Goal: Complete application form

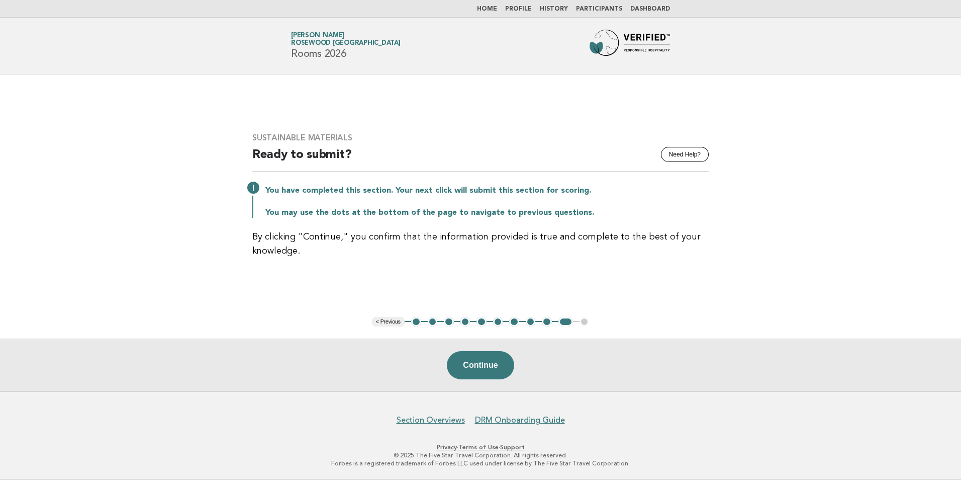
click at [493, 10] on link "Home" at bounding box center [487, 9] width 20 height 6
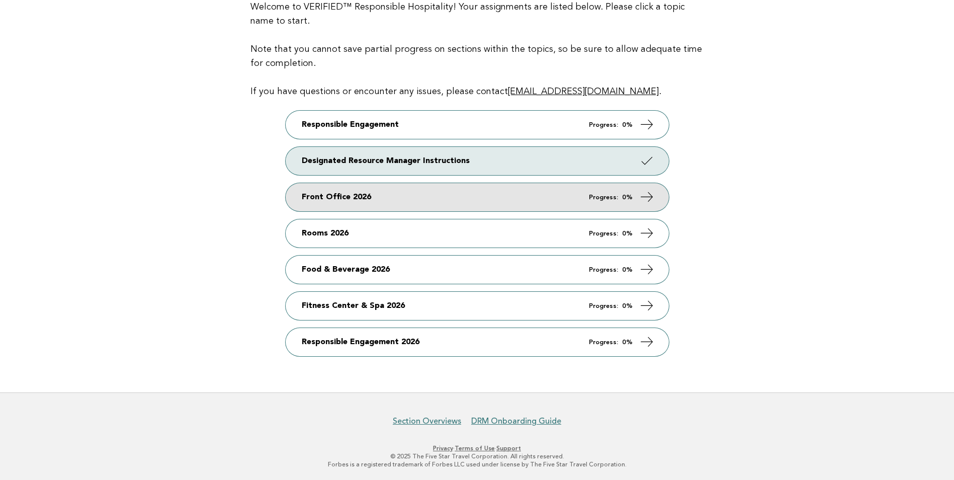
scroll to position [124, 0]
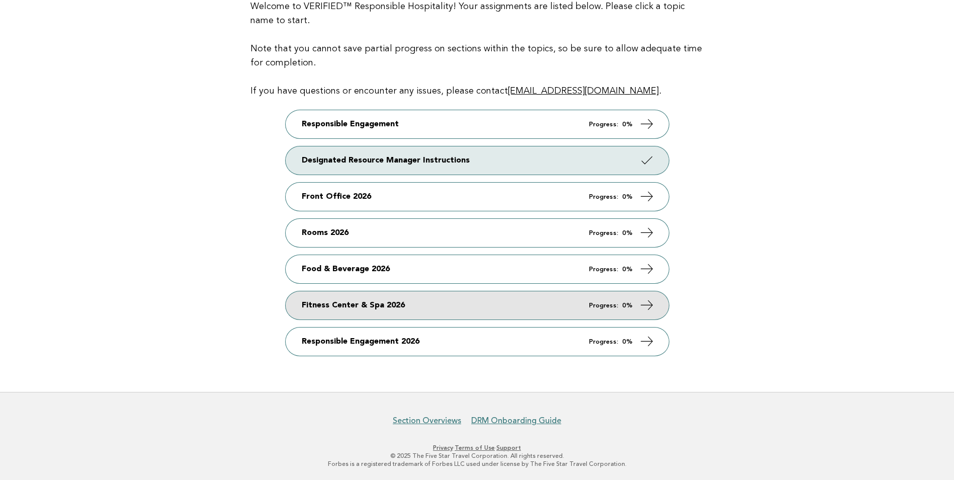
click at [336, 312] on link "Fitness Center & Spa 2026 Progress: 0%" at bounding box center [477, 305] width 383 height 28
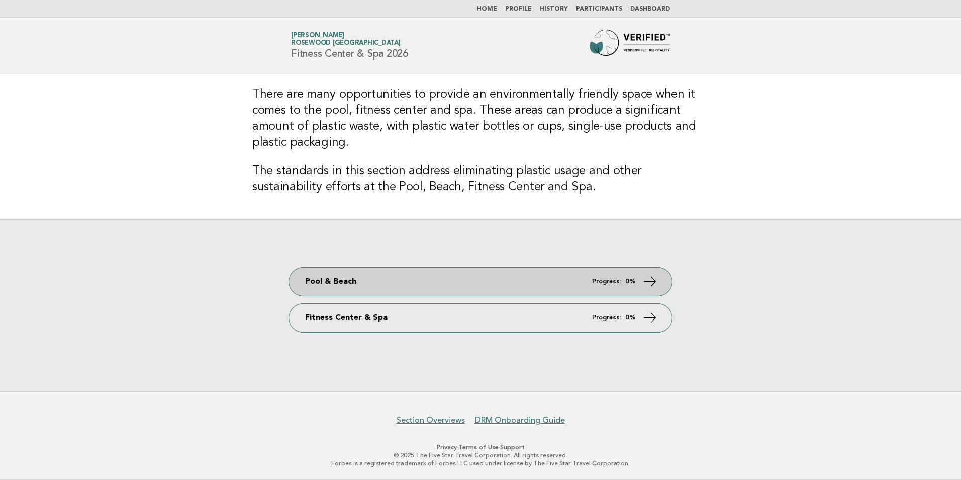
click at [396, 284] on link "Pool & Beach Progress: 0%" at bounding box center [480, 281] width 383 height 28
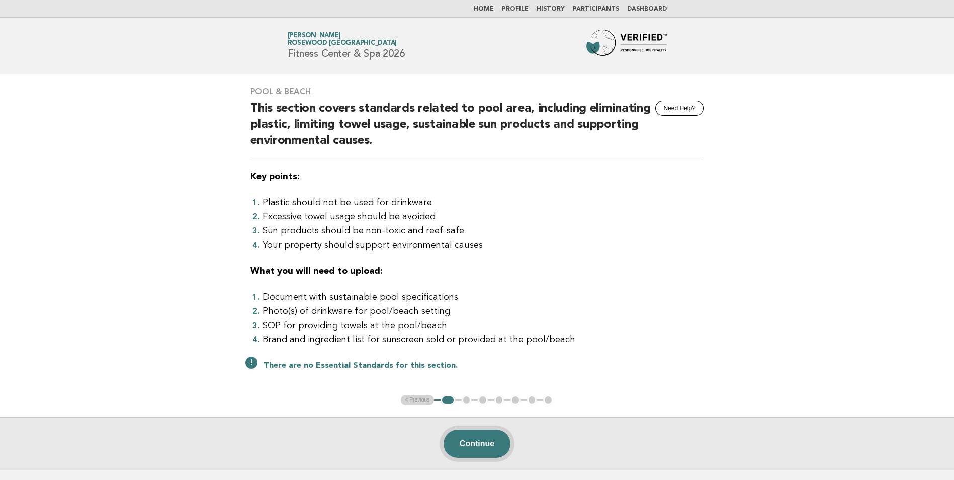
click at [470, 433] on button "Continue" at bounding box center [476, 443] width 67 height 28
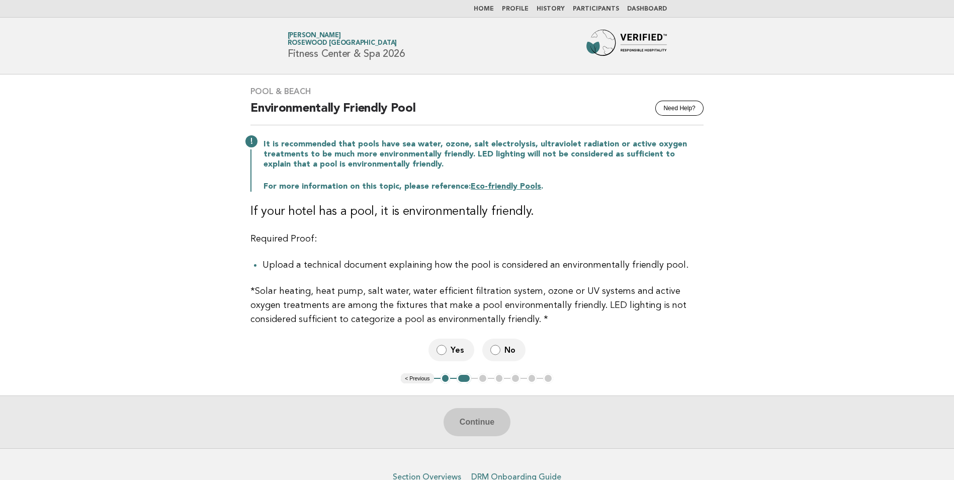
click at [321, 302] on p "*Solar heating, heat pump, salt water, water efficient filtration system, ozone…" at bounding box center [476, 305] width 453 height 42
click at [303, 252] on div "Pool & Beach Need Help? Environmentally Friendly Pool It is recommended that po…" at bounding box center [476, 223] width 477 height 299
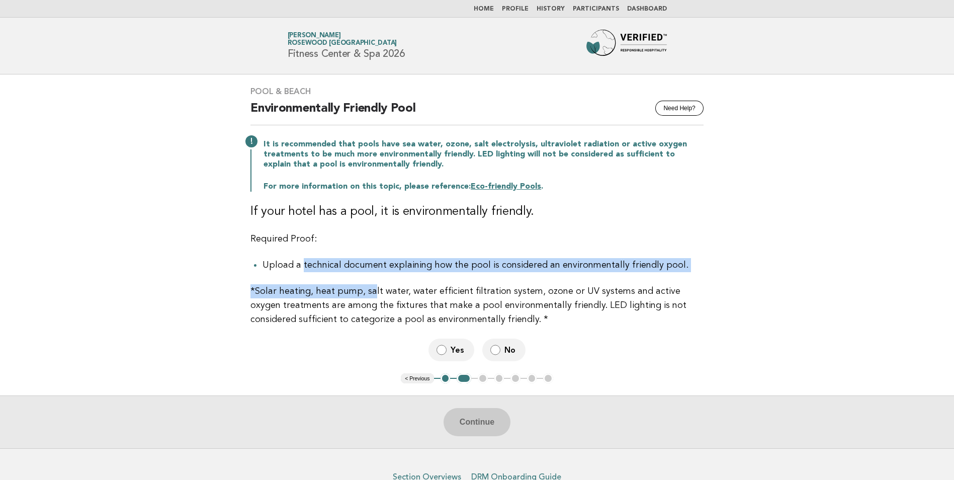
drag, startPoint x: 300, startPoint y: 265, endPoint x: 367, endPoint y: 274, distance: 68.5
click at [367, 274] on div "Pool & Beach Need Help? Environmentally Friendly Pool It is recommended that po…" at bounding box center [476, 223] width 477 height 299
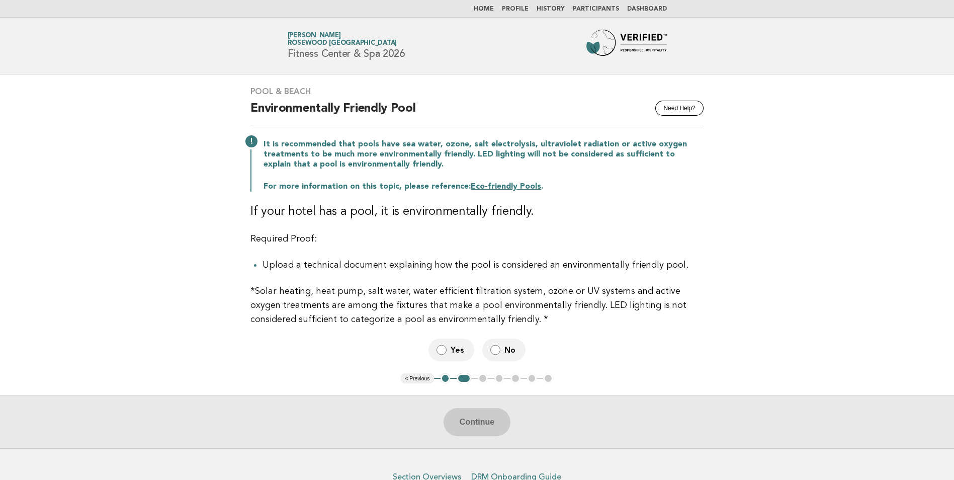
drag, startPoint x: 367, startPoint y: 274, endPoint x: 307, endPoint y: 197, distance: 98.1
click at [313, 322] on p "*Solar heating, heat pump, salt water, water efficient filtration system, ozone…" at bounding box center [476, 305] width 453 height 42
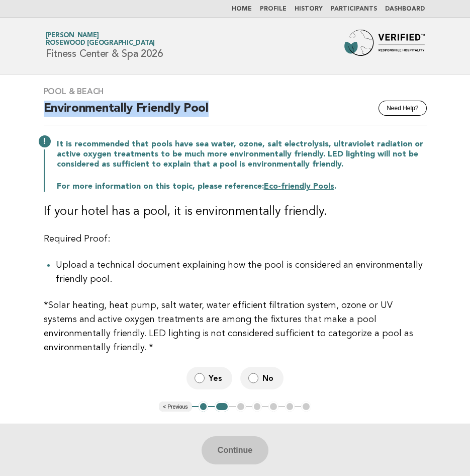
drag, startPoint x: 220, startPoint y: 111, endPoint x: 42, endPoint y: 115, distance: 178.0
click at [42, 115] on div "Pool & Beach Need Help? Environmentally Friendly Pool It is recommended that po…" at bounding box center [235, 237] width 407 height 327
click at [275, 122] on h2 "Environmentally Friendly Pool" at bounding box center [235, 113] width 383 height 25
click at [178, 409] on button "< Previous" at bounding box center [175, 406] width 33 height 10
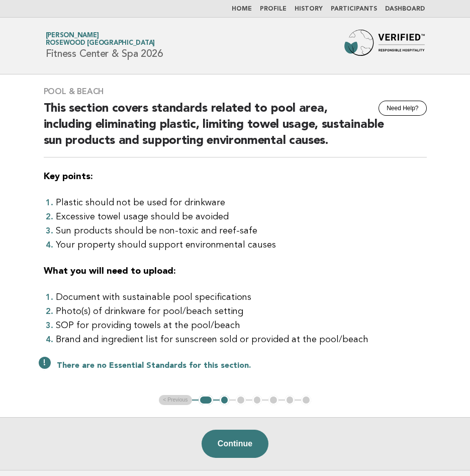
drag, startPoint x: 164, startPoint y: 59, endPoint x: 42, endPoint y: 65, distance: 122.3
click at [42, 65] on header "Forbes Travel Guide Mansi Verma Rosewood Doha Fitness Center & Spa 2026" at bounding box center [235, 46] width 470 height 57
copy h1 "Fitness Center & Spa 2026"
click at [258, 445] on button "Continue" at bounding box center [235, 443] width 67 height 28
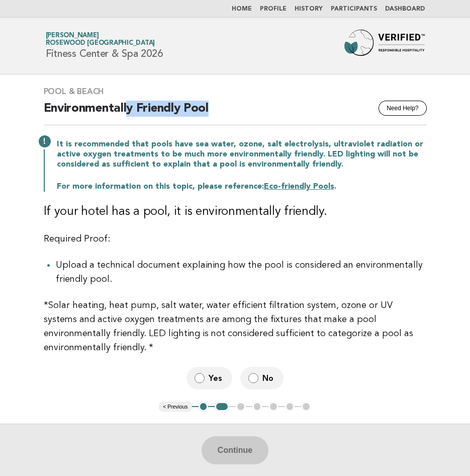
drag, startPoint x: 210, startPoint y: 109, endPoint x: 127, endPoint y: 110, distance: 83.0
click at [127, 110] on h2 "Environmentally Friendly Pool" at bounding box center [235, 113] width 383 height 25
drag, startPoint x: 127, startPoint y: 110, endPoint x: 98, endPoint y: 87, distance: 37.2
click at [89, 85] on div "Pool & Beach Need Help? Environmentally Friendly Pool It is recommended that po…" at bounding box center [235, 237] width 407 height 327
drag, startPoint x: 107, startPoint y: 90, endPoint x: 47, endPoint y: 86, distance: 60.0
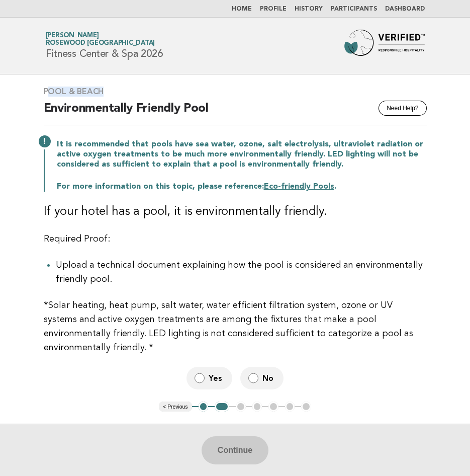
click at [47, 86] on div "Pool & Beach Need Help? Environmentally Friendly Pool It is recommended that po…" at bounding box center [235, 237] width 407 height 327
click at [162, 94] on h3 "Pool & Beach" at bounding box center [235, 91] width 383 height 10
drag, startPoint x: 139, startPoint y: 94, endPoint x: 44, endPoint y: 84, distance: 95.5
click at [44, 84] on div "Pool & Beach Need Help? Environmentally Friendly Pool It is recommended that po…" at bounding box center [235, 237] width 407 height 327
copy h3 "Pool & Beach"
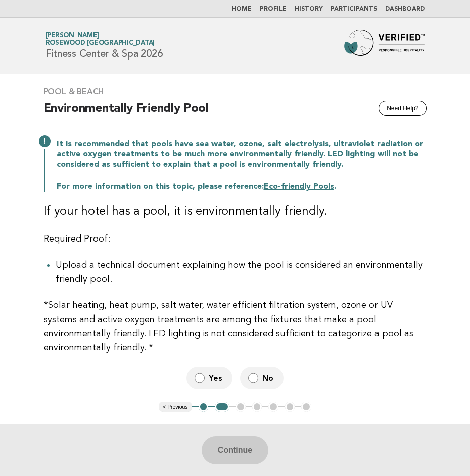
click at [469, 144] on main "Pool & Beach Need Help? Environmentally Friendly Pool It is recommended that po…" at bounding box center [235, 275] width 470 height 402
click at [193, 165] on p "It is recommended that pools have sea water, ozone, salt electrolysis, ultravio…" at bounding box center [242, 154] width 370 height 30
click at [292, 188] on link "Eco-friendly Pools" at bounding box center [299, 186] width 70 height 8
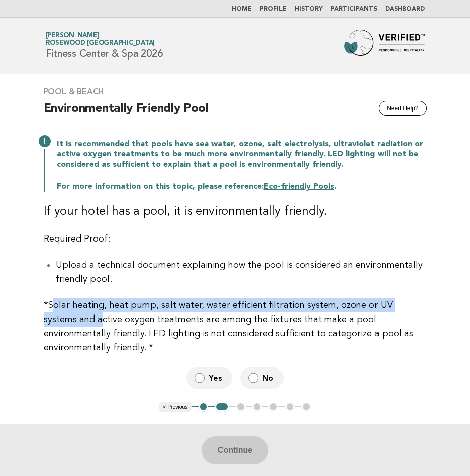
drag, startPoint x: 50, startPoint y: 306, endPoint x: 64, endPoint y: 324, distance: 22.2
click at [64, 324] on p "*Solar heating, heat pump, salt water, water efficient filtration system, ozone…" at bounding box center [235, 326] width 383 height 56
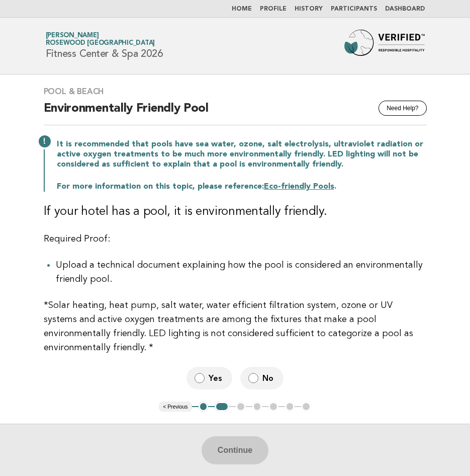
drag, startPoint x: 64, startPoint y: 324, endPoint x: 88, endPoint y: 346, distance: 33.1
click at [88, 346] on p "*Solar heating, heat pump, salt water, water efficient filtration system, ozone…" at bounding box center [235, 326] width 383 height 56
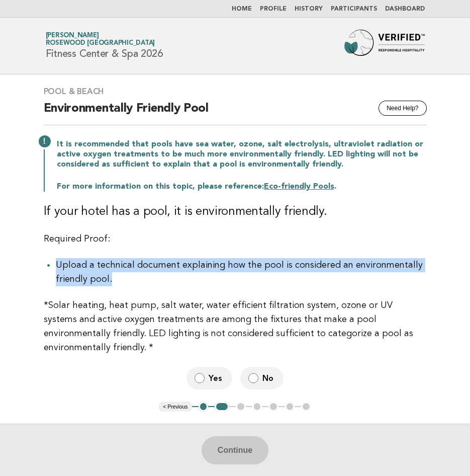
drag, startPoint x: 116, startPoint y: 285, endPoint x: 58, endPoint y: 262, distance: 62.3
click at [58, 262] on li "Upload a technical document explaining how the pool is considered an environmen…" at bounding box center [241, 272] width 371 height 28
drag, startPoint x: 58, startPoint y: 262, endPoint x: 65, endPoint y: 263, distance: 7.1
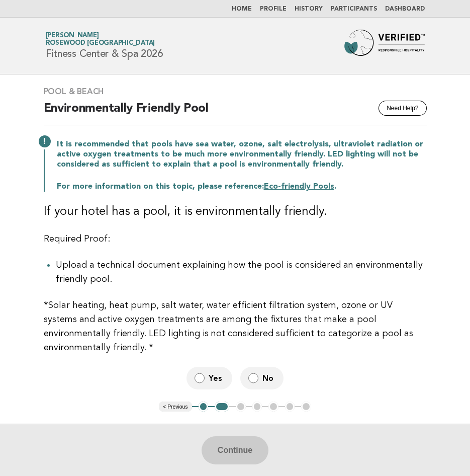
drag, startPoint x: 65, startPoint y: 263, endPoint x: 66, endPoint y: 213, distance: 50.3
click at [116, 217] on h3 "If your hotel has a pool, it is environmentally friendly." at bounding box center [235, 212] width 383 height 16
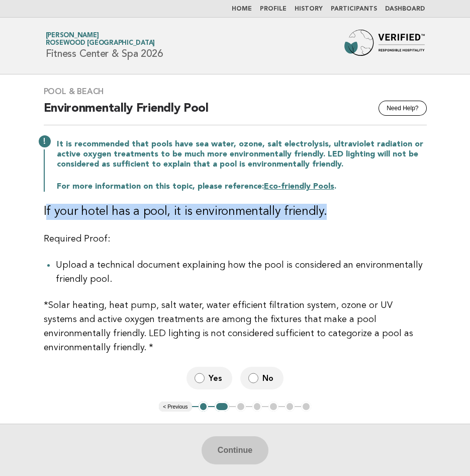
drag, startPoint x: 46, startPoint y: 213, endPoint x: 326, endPoint y: 213, distance: 280.0
click at [326, 213] on h3 "If your hotel has a pool, it is environmentally friendly." at bounding box center [235, 212] width 383 height 16
copy h3 "f your hotel has a pool, it is environmentally friendly."
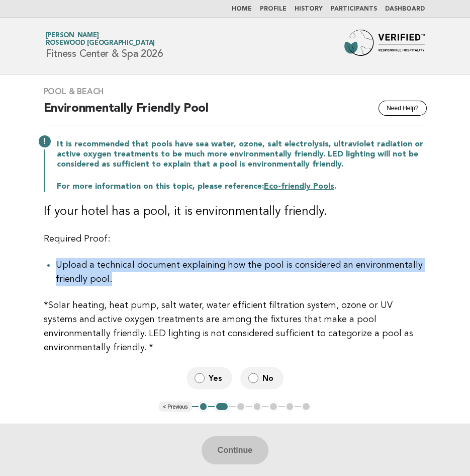
drag, startPoint x: 111, startPoint y: 277, endPoint x: 55, endPoint y: 266, distance: 57.0
click at [56, 266] on li "Upload a technical document explaining how the pool is considered an environmen…" at bounding box center [241, 272] width 371 height 28
drag, startPoint x: 55, startPoint y: 266, endPoint x: 73, endPoint y: 267, distance: 18.1
copy li "Upload a technical document explaining how the pool is considered an environmen…"
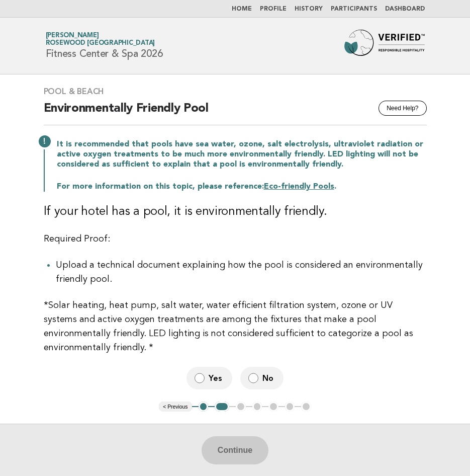
click at [258, 378] on label "No" at bounding box center [261, 377] width 43 height 23
click at [243, 445] on button "Continue" at bounding box center [235, 450] width 67 height 28
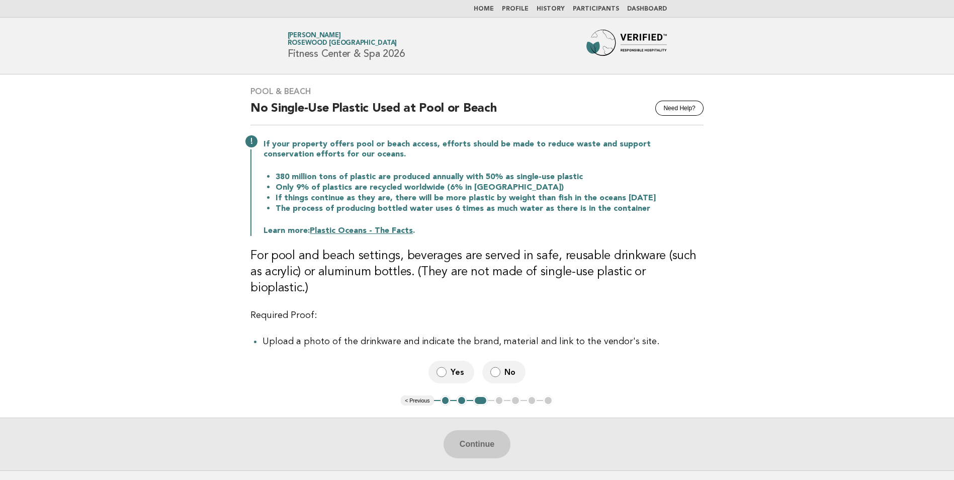
click at [424, 395] on button "< Previous" at bounding box center [417, 400] width 33 height 10
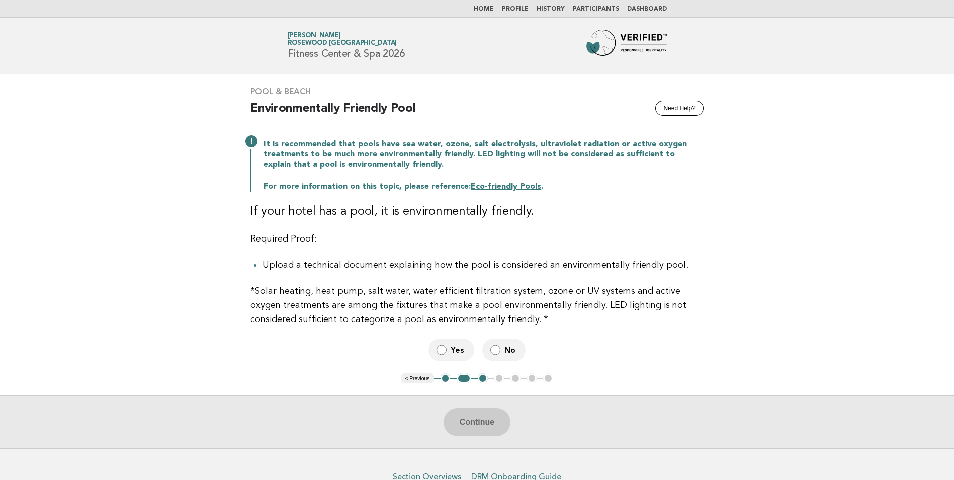
click at [502, 350] on label "No" at bounding box center [503, 349] width 43 height 23
click at [497, 419] on button "Continue" at bounding box center [476, 422] width 67 height 28
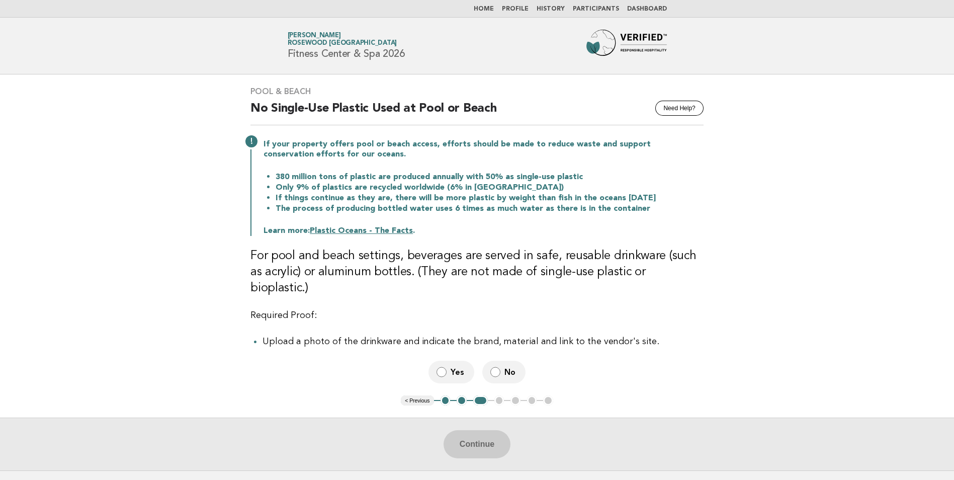
click at [458, 366] on span "Yes" at bounding box center [458, 371] width 16 height 11
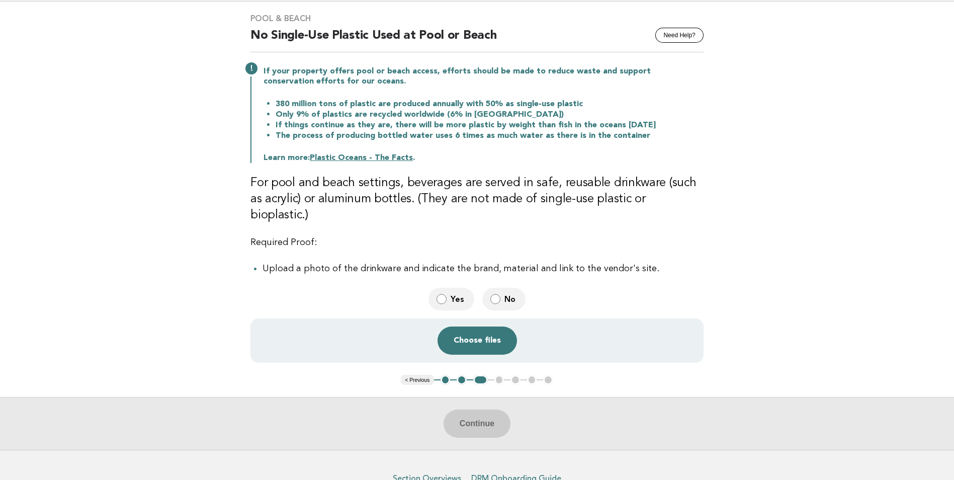
scroll to position [50, 0]
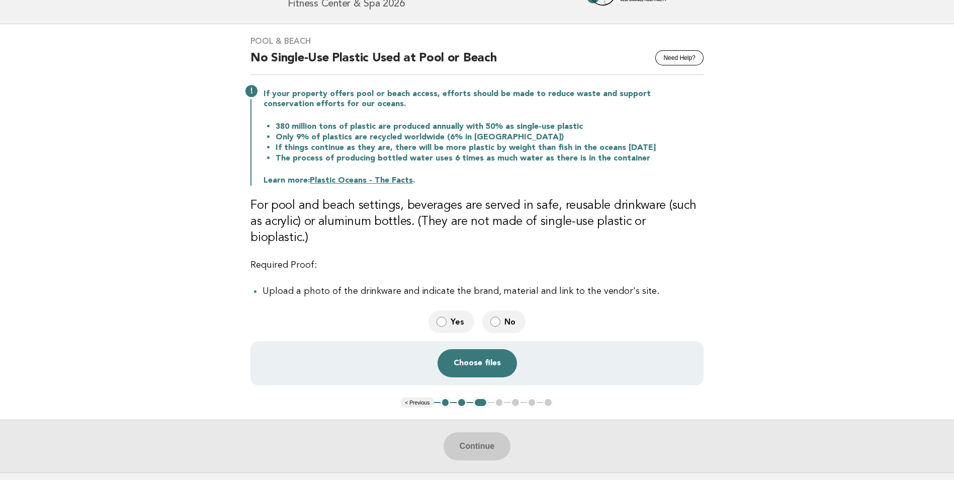
click at [504, 316] on span "No" at bounding box center [510, 321] width 13 height 11
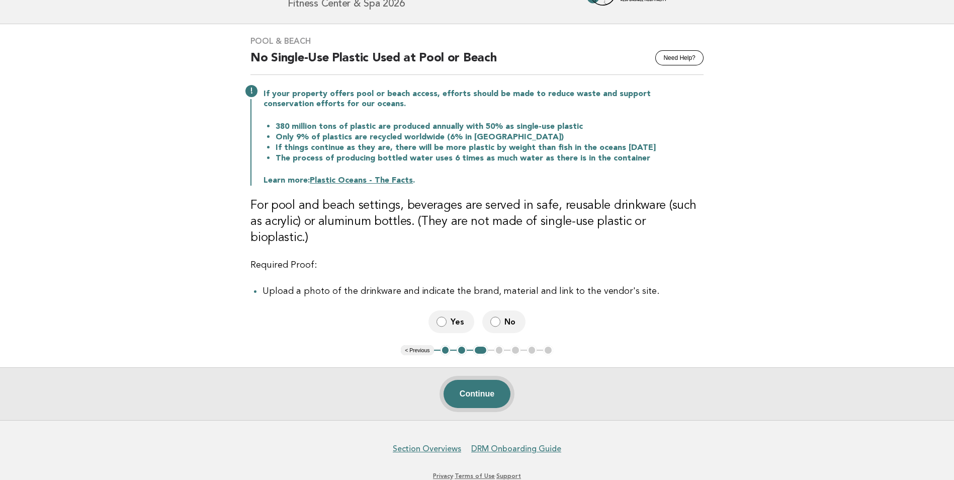
click at [488, 380] on button "Continue" at bounding box center [476, 394] width 67 height 28
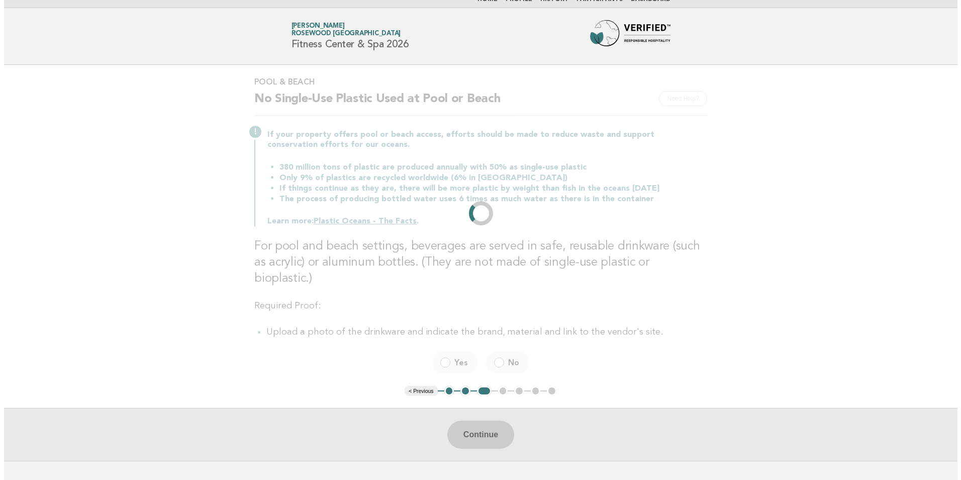
scroll to position [0, 0]
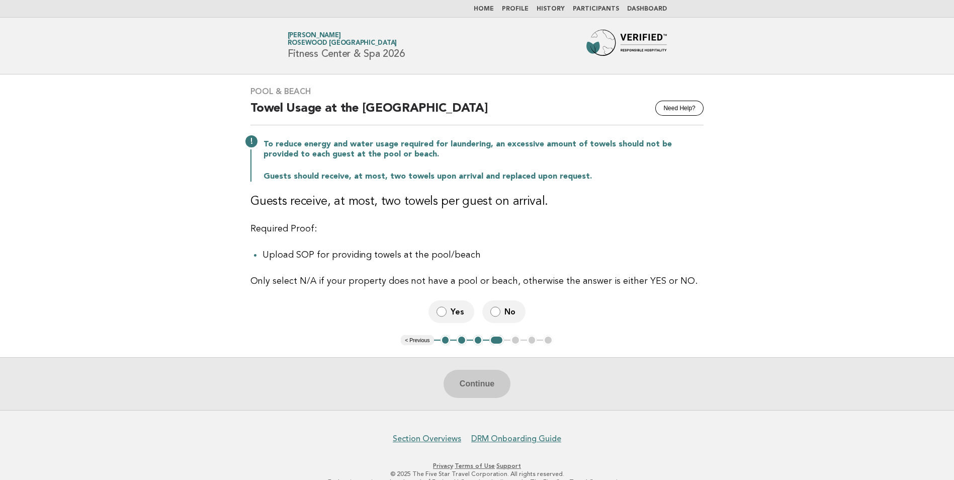
click at [505, 316] on span "No" at bounding box center [510, 311] width 13 height 11
click at [480, 381] on button "Continue" at bounding box center [476, 383] width 67 height 28
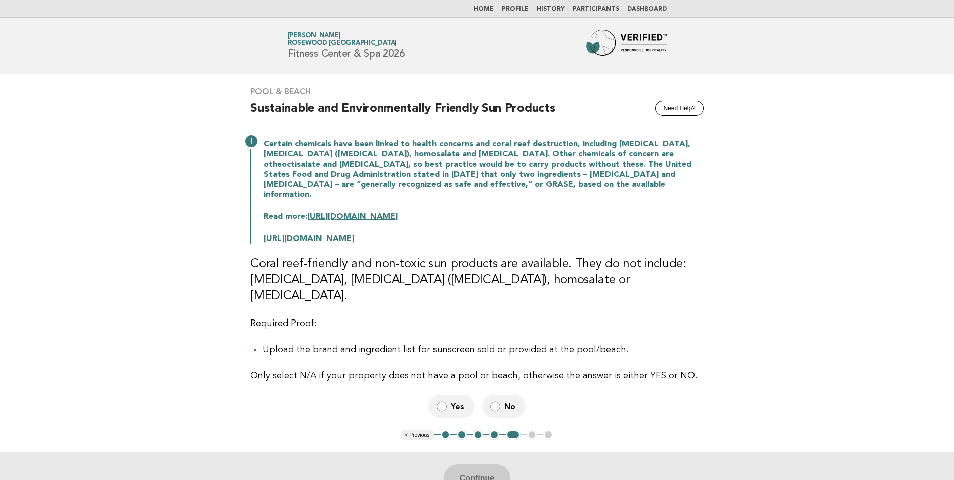
click at [508, 401] on span "No" at bounding box center [510, 406] width 13 height 11
click at [474, 464] on button "Continue" at bounding box center [476, 478] width 67 height 28
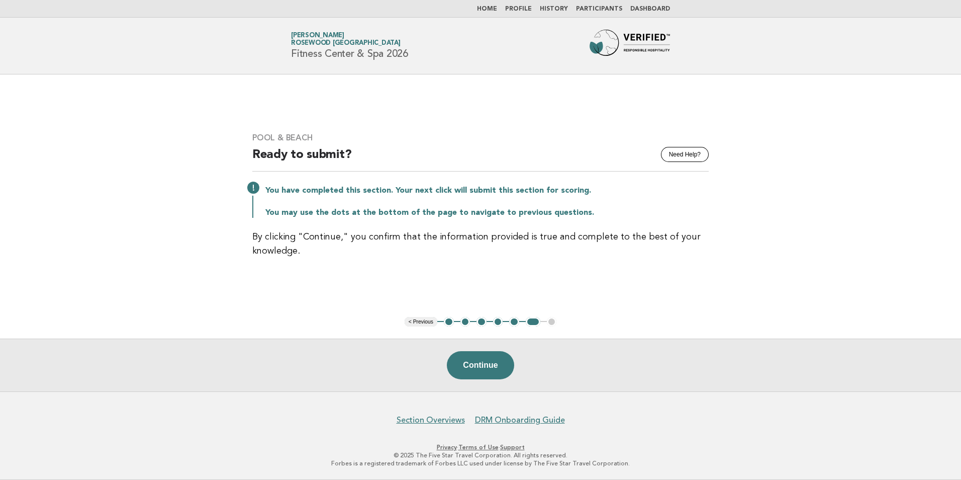
click at [497, 9] on link "Home" at bounding box center [487, 9] width 20 height 6
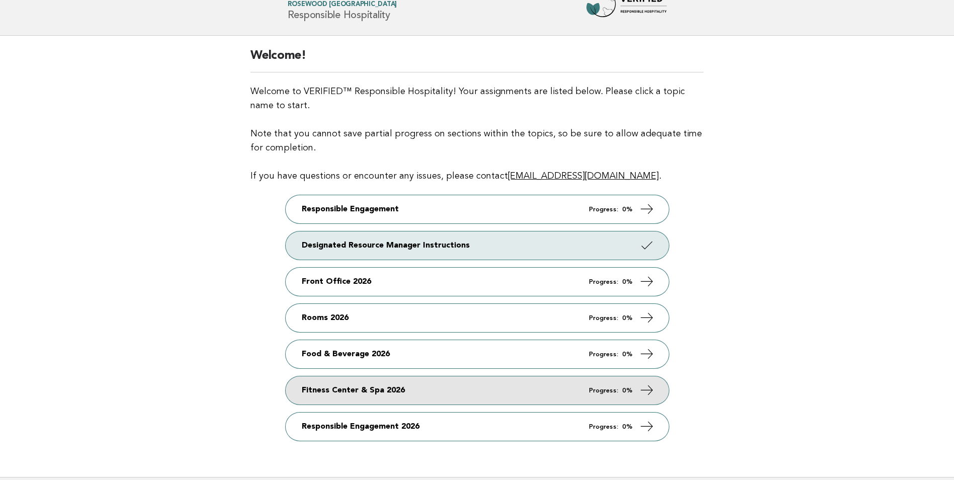
scroll to position [101, 0]
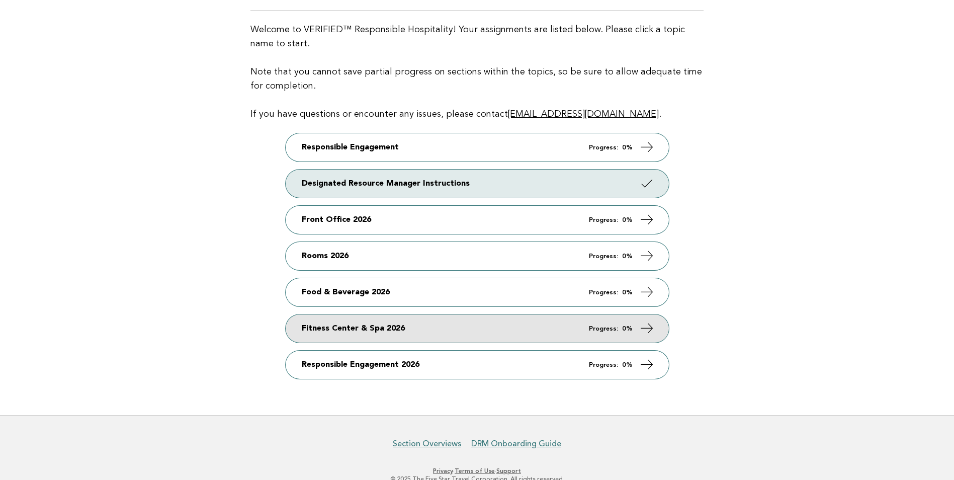
click at [347, 325] on link "Fitness Center & Spa 2026 Progress: 0%" at bounding box center [477, 328] width 383 height 28
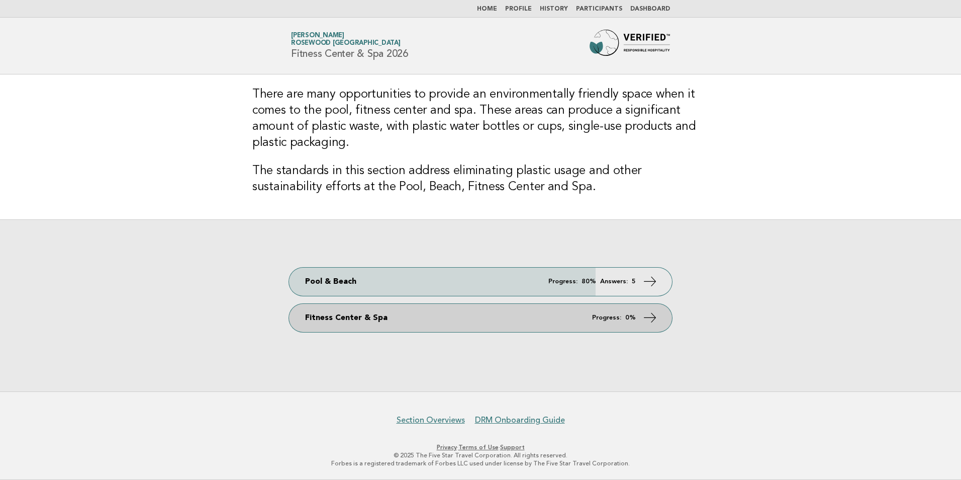
click at [649, 317] on icon at bounding box center [650, 317] width 15 height 15
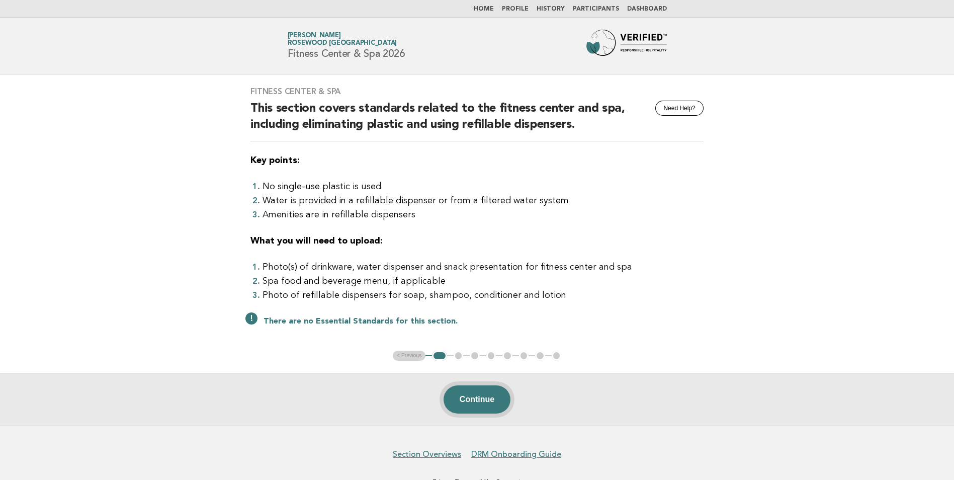
click at [485, 395] on button "Continue" at bounding box center [476, 399] width 67 height 28
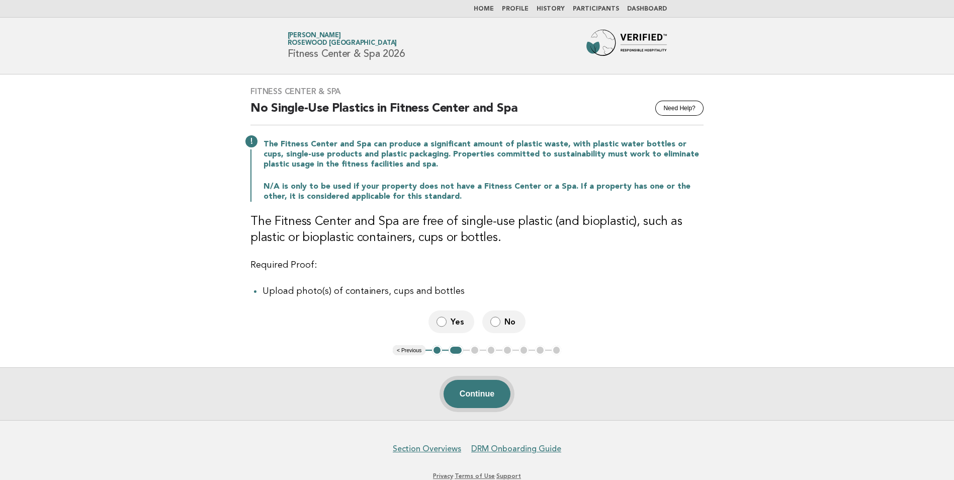
click at [486, 390] on button "Continue" at bounding box center [476, 394] width 67 height 28
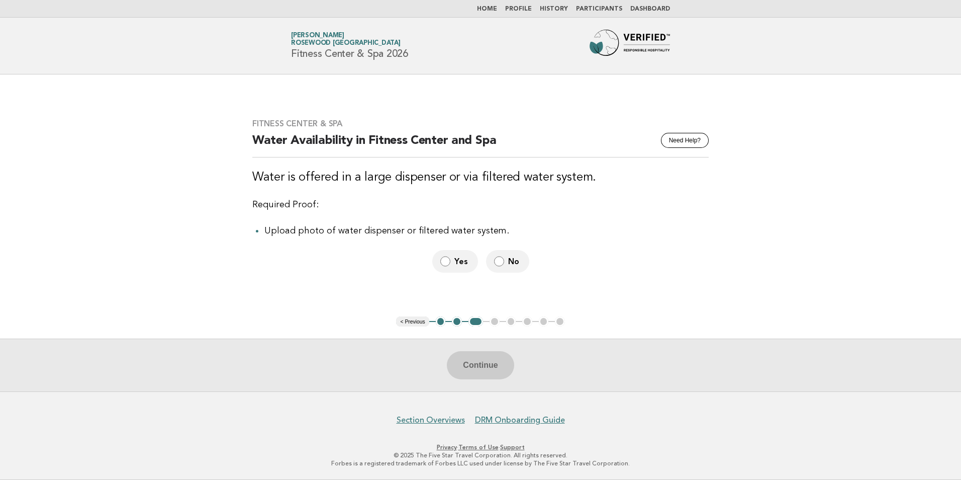
click at [508, 266] on span "No" at bounding box center [514, 261] width 13 height 11
click at [495, 362] on button "Continue" at bounding box center [480, 365] width 67 height 28
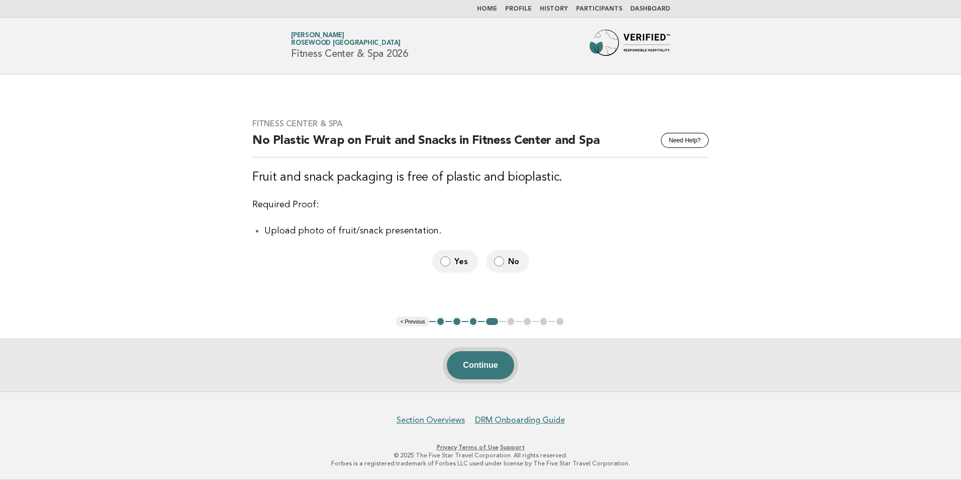
click at [483, 360] on button "Continue" at bounding box center [480, 365] width 67 height 28
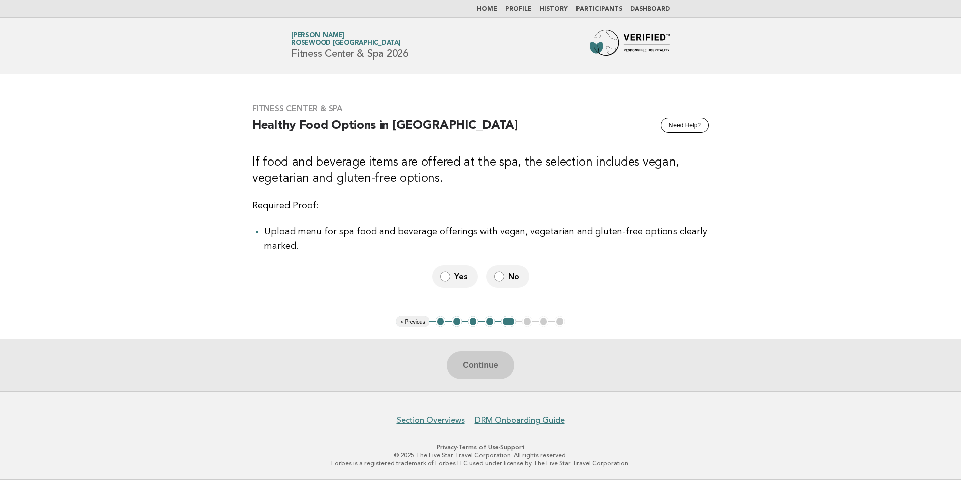
click at [508, 279] on span "No" at bounding box center [514, 276] width 13 height 11
click at [495, 360] on button "Continue" at bounding box center [480, 365] width 67 height 28
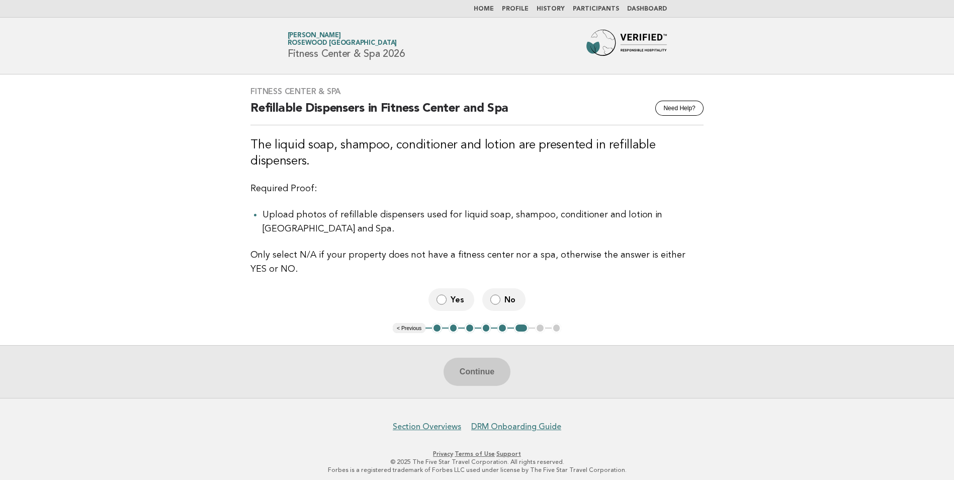
click at [500, 299] on label "No" at bounding box center [503, 299] width 43 height 23
click at [488, 373] on button "Continue" at bounding box center [476, 371] width 67 height 28
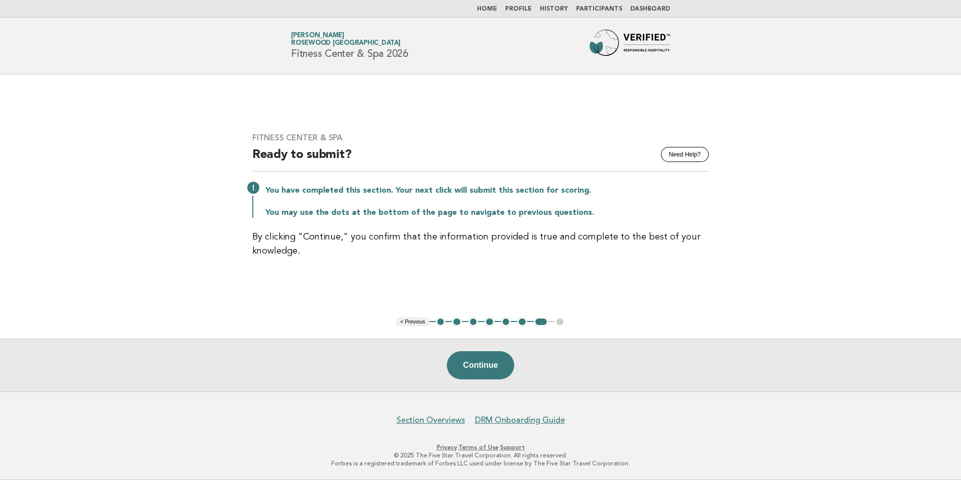
click at [530, 8] on link "Profile" at bounding box center [518, 9] width 27 height 6
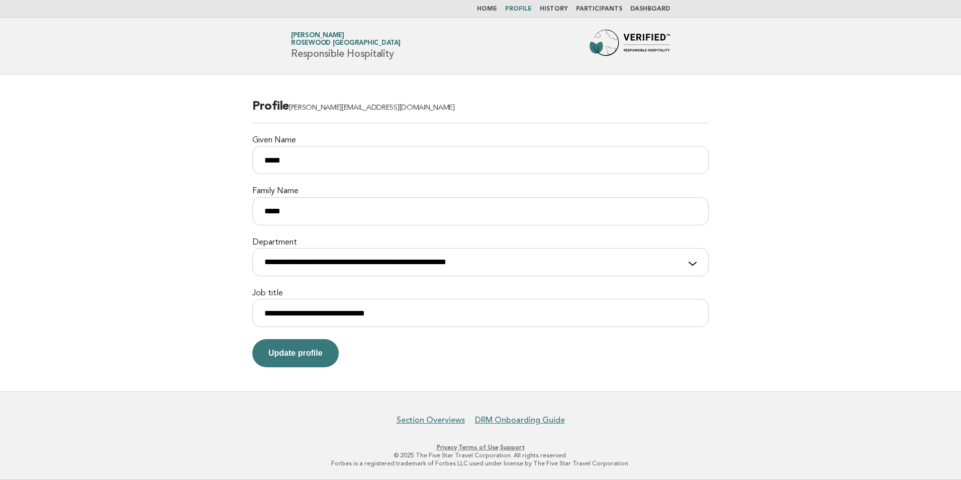
click at [494, 14] on nav "Home Profile History Participants Dashboard" at bounding box center [480, 9] width 961 height 18
click at [497, 8] on link "Home" at bounding box center [487, 9] width 20 height 6
